Goal: Task Accomplishment & Management: Complete application form

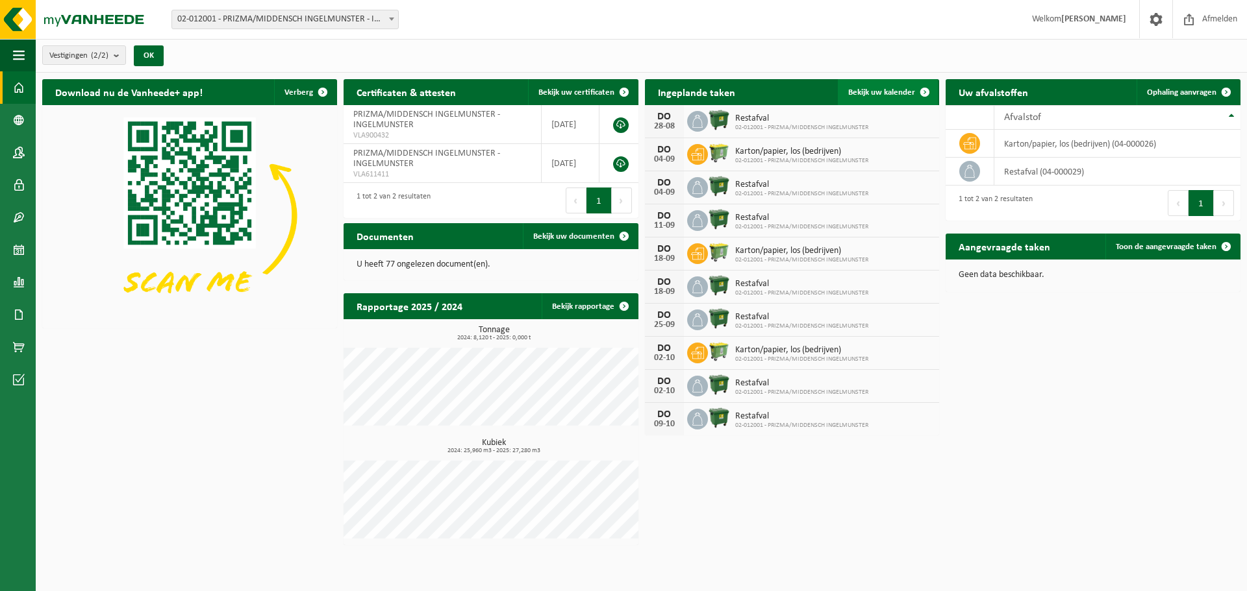
click at [869, 88] on span "Bekijk uw kalender" at bounding box center [881, 92] width 67 height 8
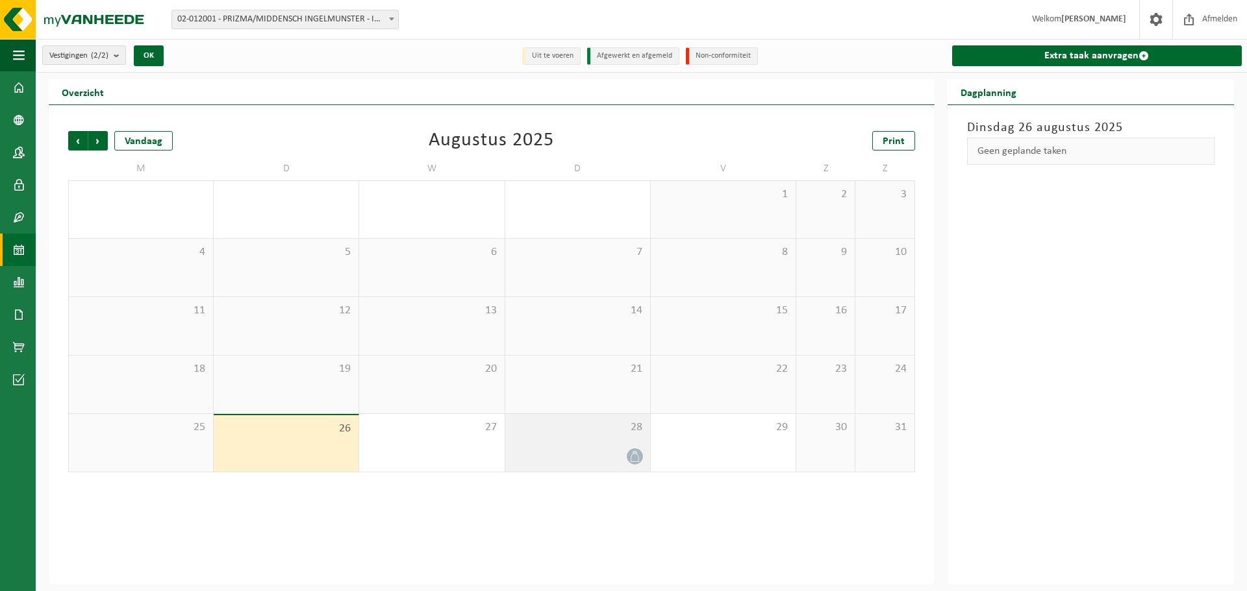
click at [581, 464] on div at bounding box center [578, 457] width 132 height 18
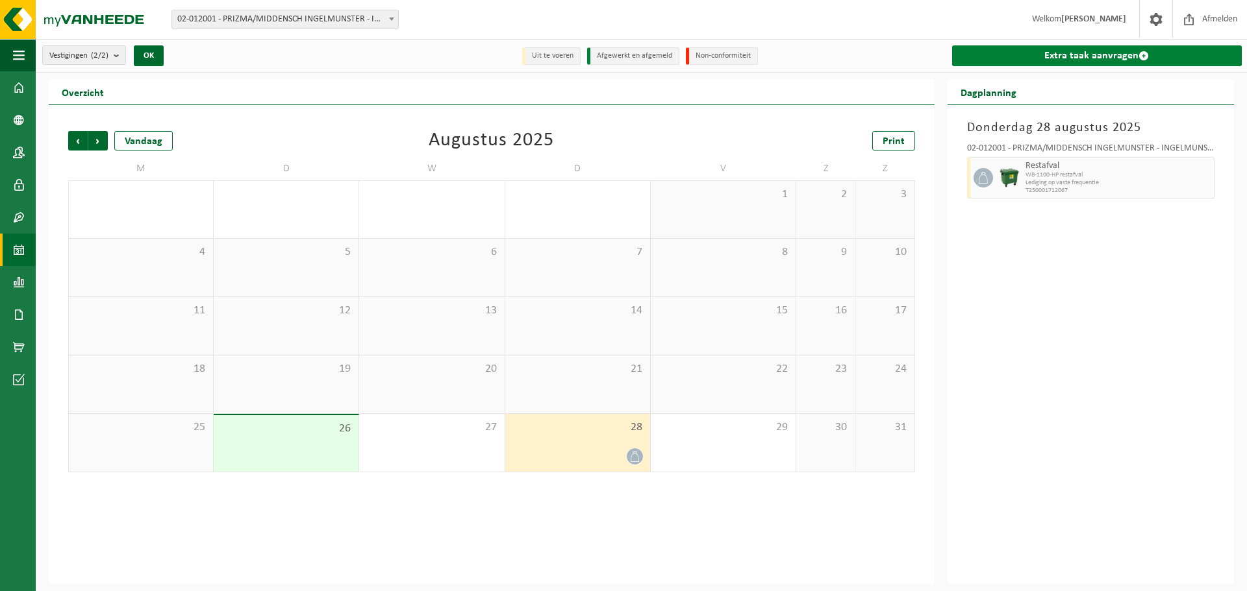
click at [1100, 51] on link "Extra taak aanvragen" at bounding box center [1097, 55] width 290 height 21
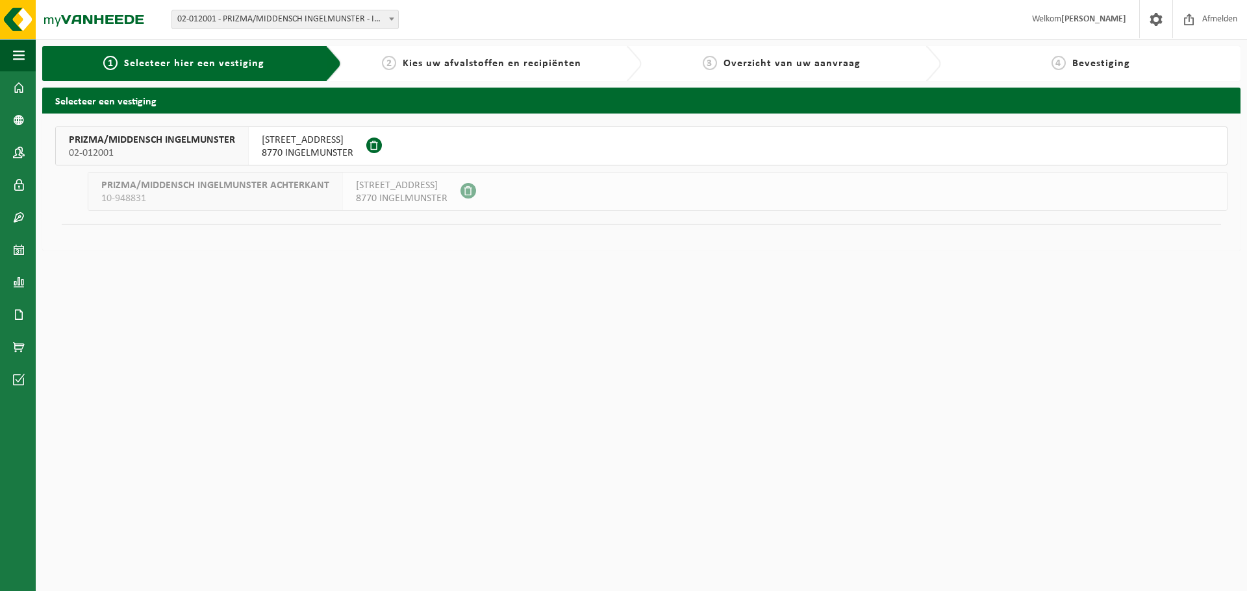
click at [277, 140] on span "SCHOOLSTRAAT 8" at bounding box center [308, 140] width 92 height 13
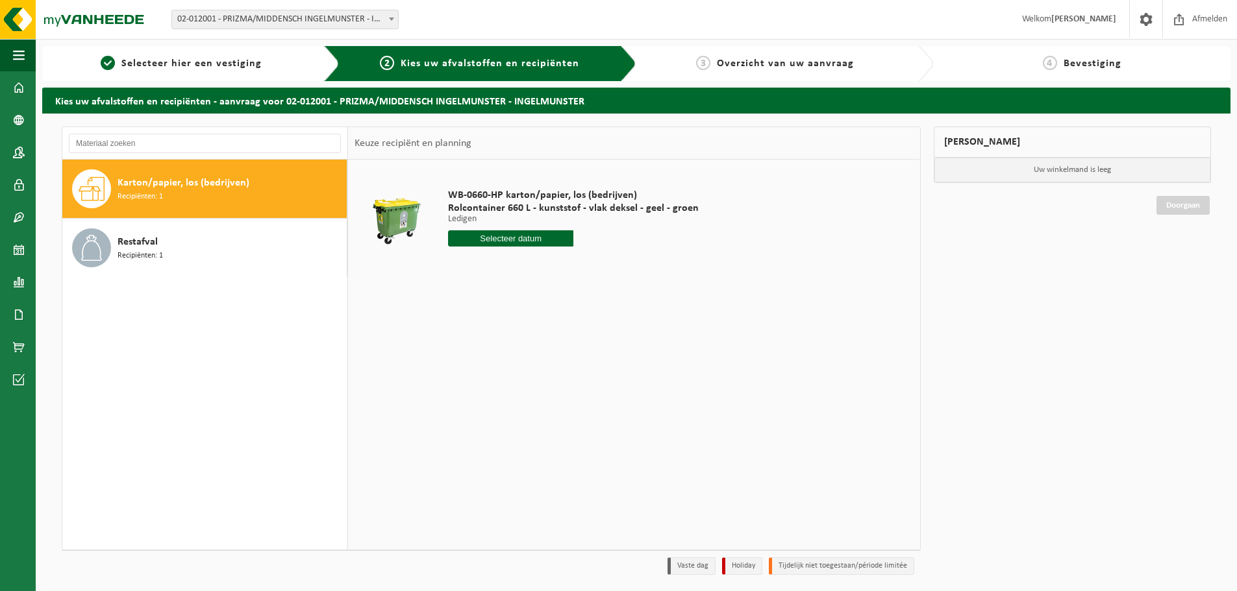
click at [150, 188] on span "Karton/papier, los (bedrijven)" at bounding box center [184, 183] width 132 height 16
click at [530, 236] on input "text" at bounding box center [510, 238] width 125 height 16
click at [524, 393] on div "28" at bounding box center [528, 395] width 23 height 21
type input "Van [DATE]"
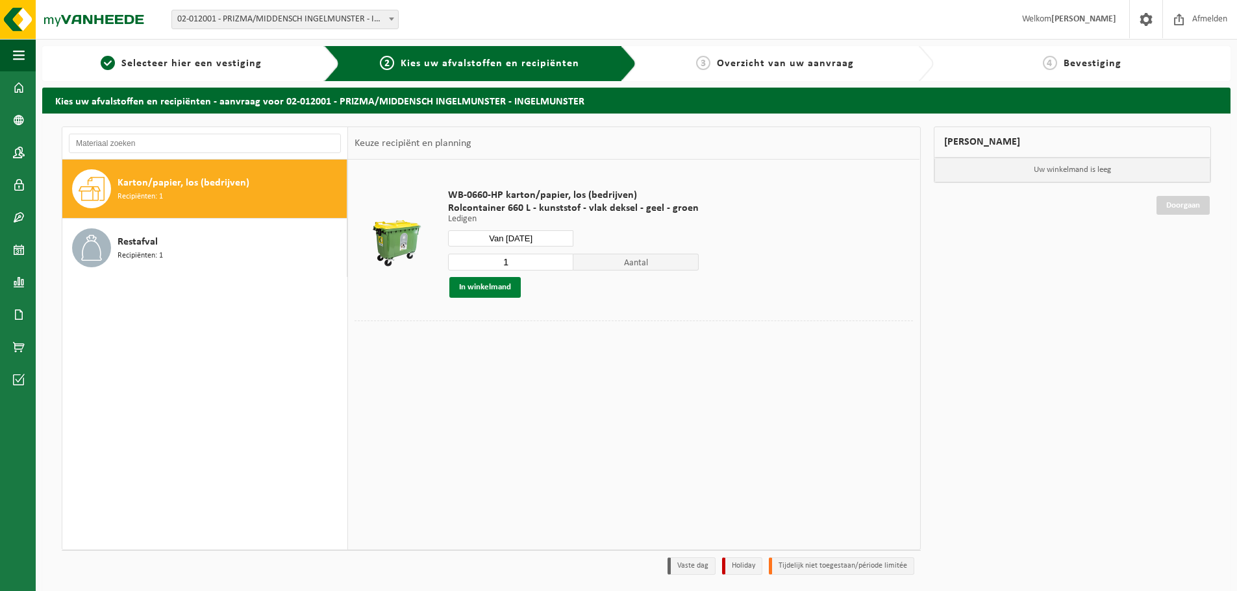
click at [490, 289] on button "In winkelmand" at bounding box center [484, 287] width 71 height 21
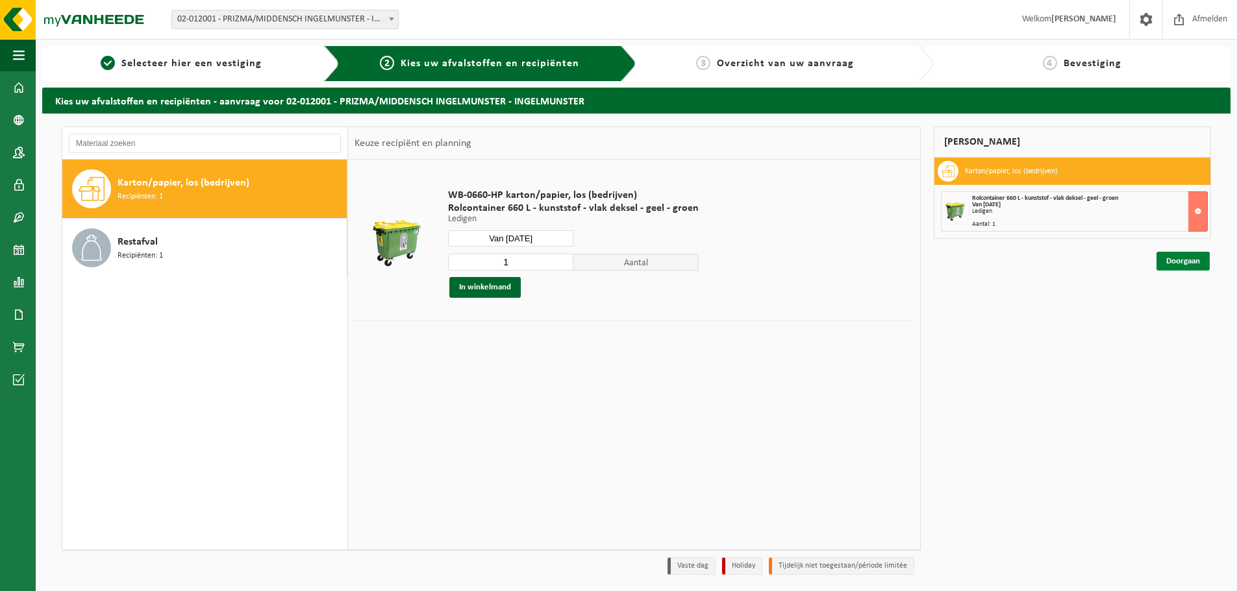
click at [1195, 260] on link "Doorgaan" at bounding box center [1182, 261] width 53 height 19
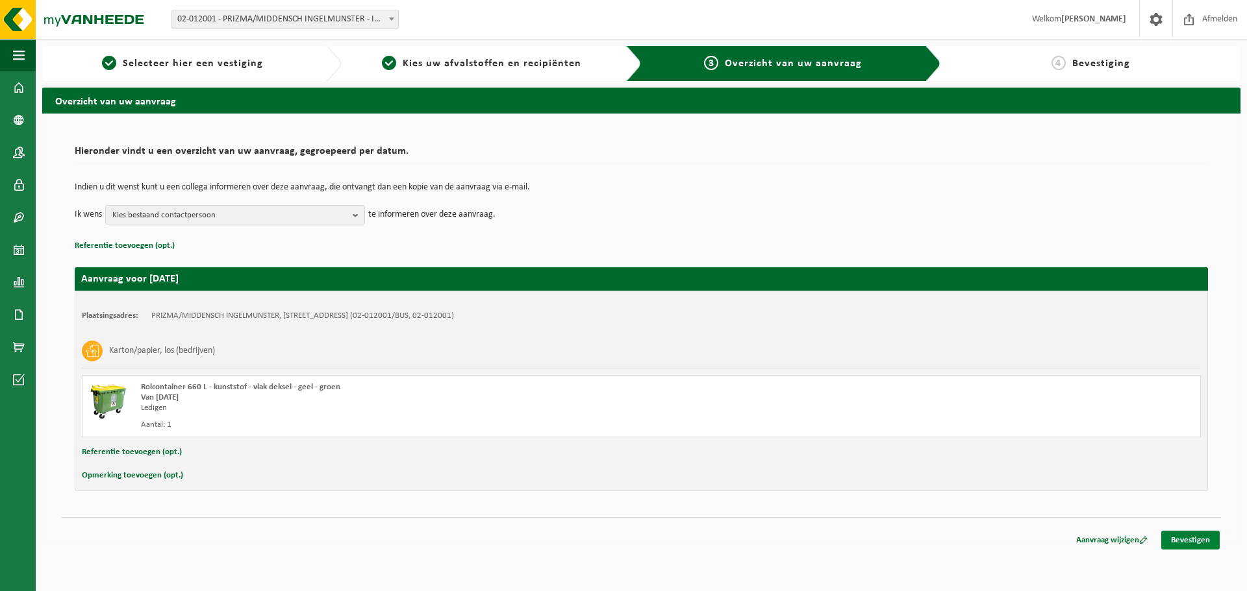
click at [1182, 535] on link "Bevestigen" at bounding box center [1190, 540] width 58 height 19
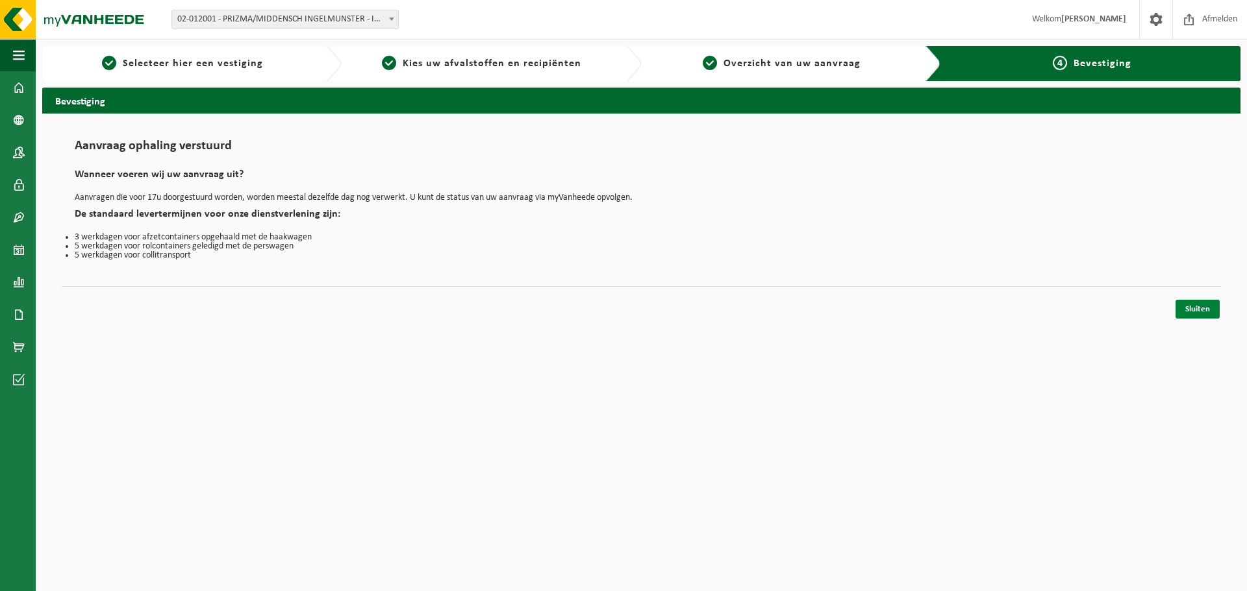
click at [1217, 304] on link "Sluiten" at bounding box center [1197, 309] width 44 height 19
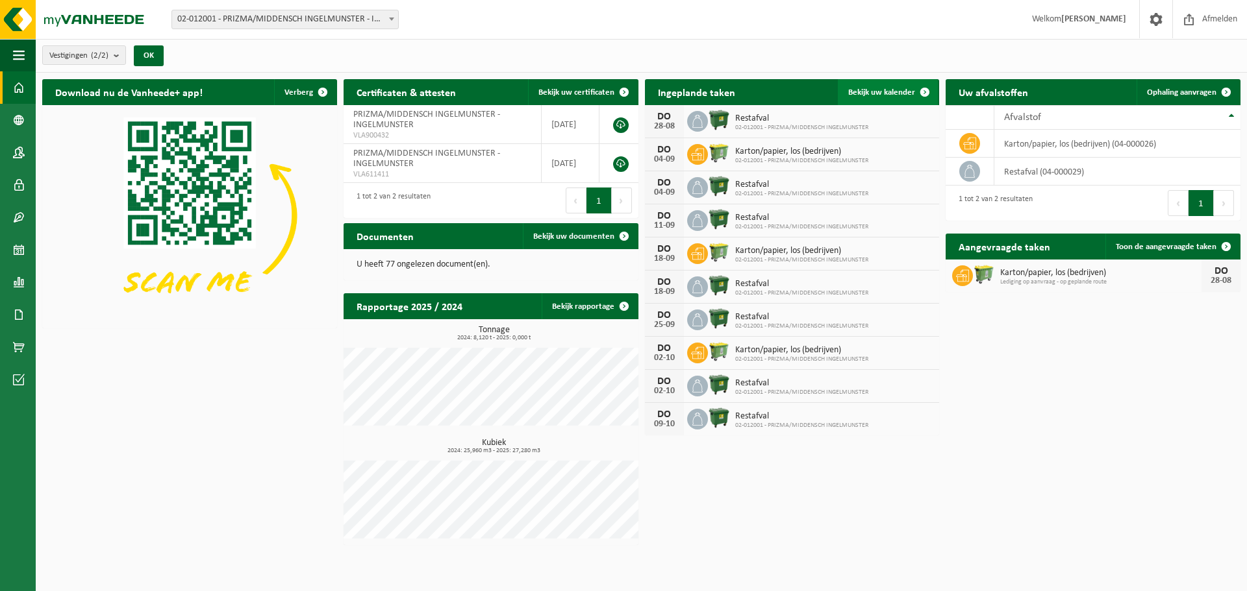
click at [862, 90] on span "Bekijk uw kalender" at bounding box center [881, 92] width 67 height 8
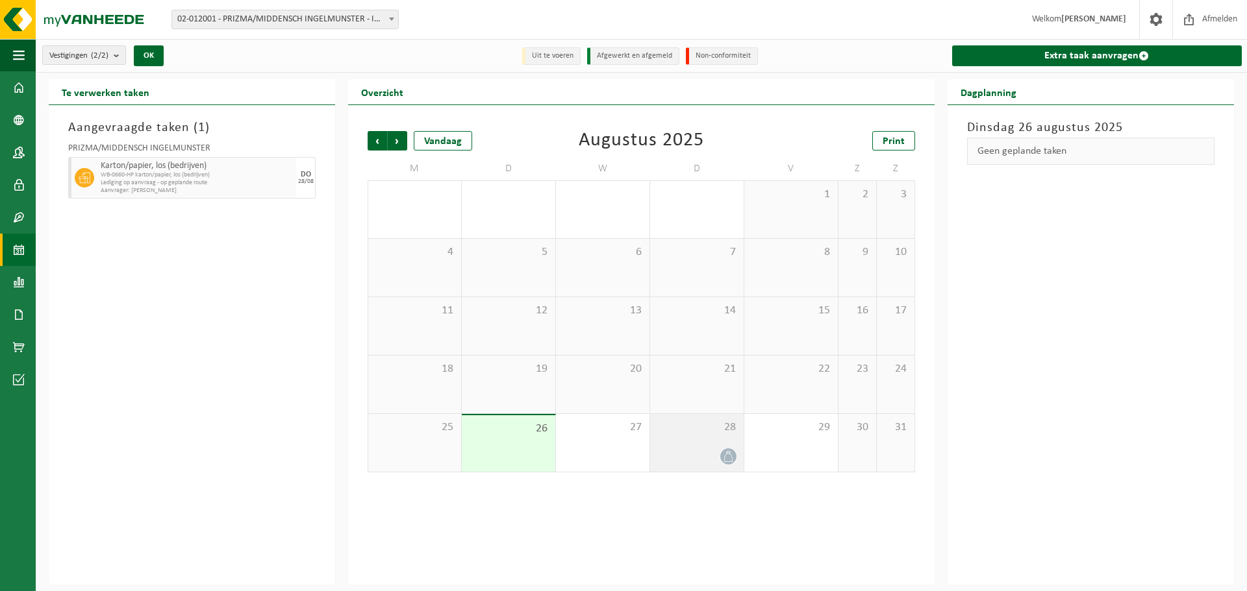
click at [689, 453] on div at bounding box center [696, 457] width 81 height 18
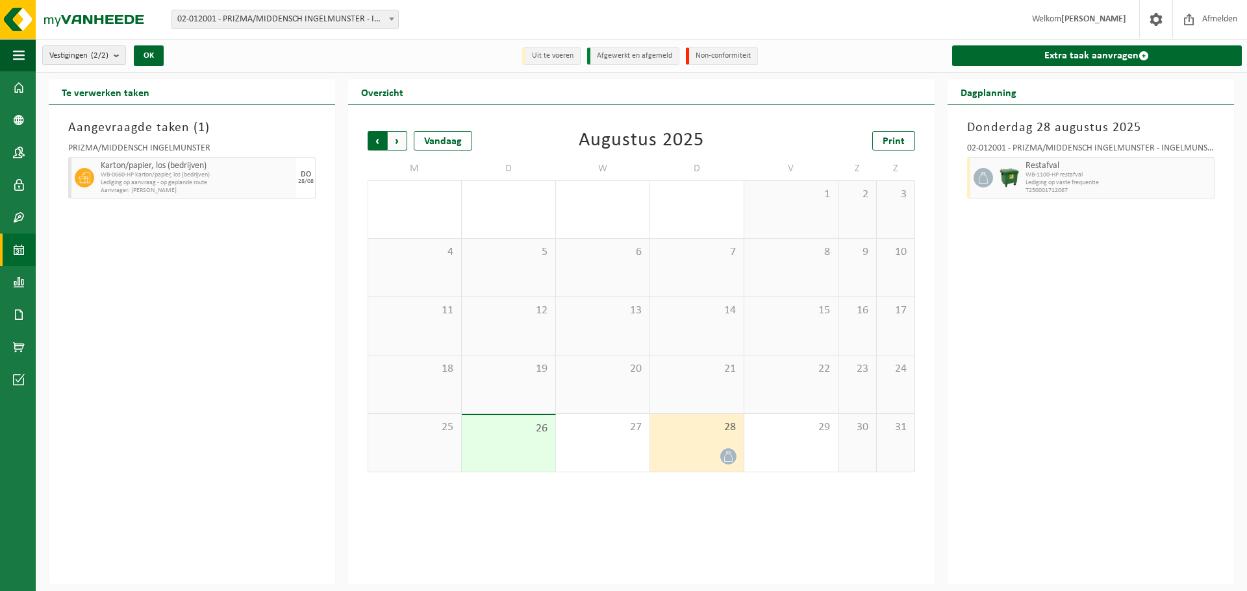
click at [401, 146] on span "Volgende" at bounding box center [397, 140] width 19 height 19
